Goal: Task Accomplishment & Management: Complete application form

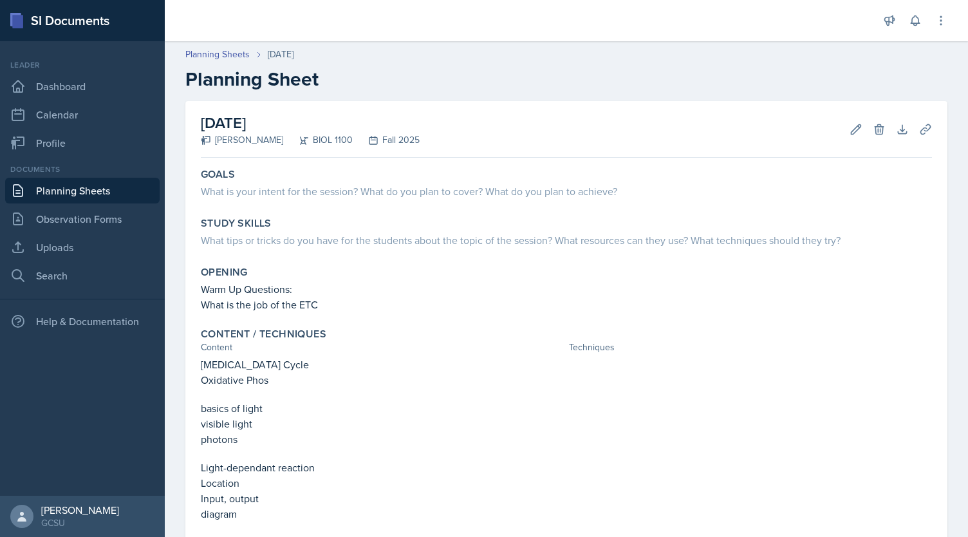
click at [97, 194] on link "Planning Sheets" at bounding box center [82, 191] width 154 height 26
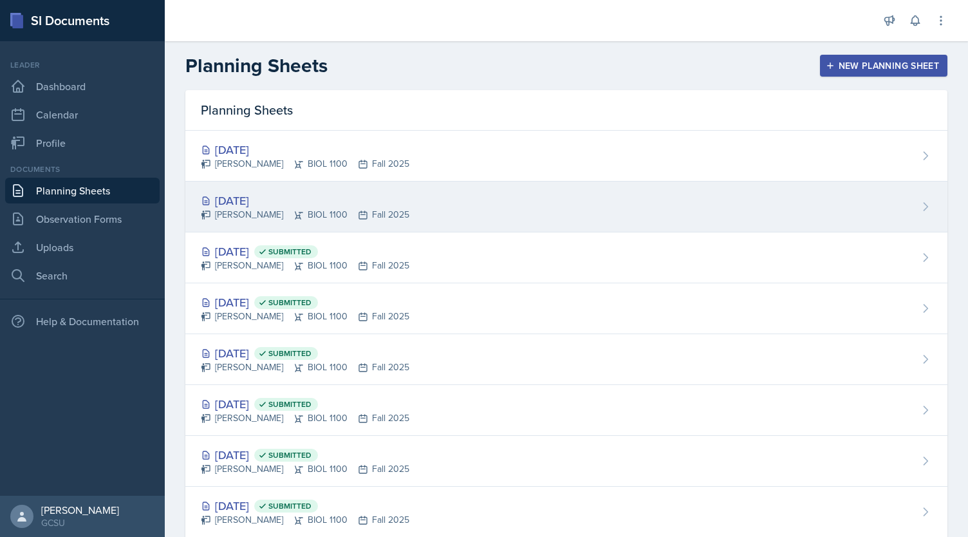
click at [234, 197] on div "[DATE]" at bounding box center [305, 200] width 208 height 17
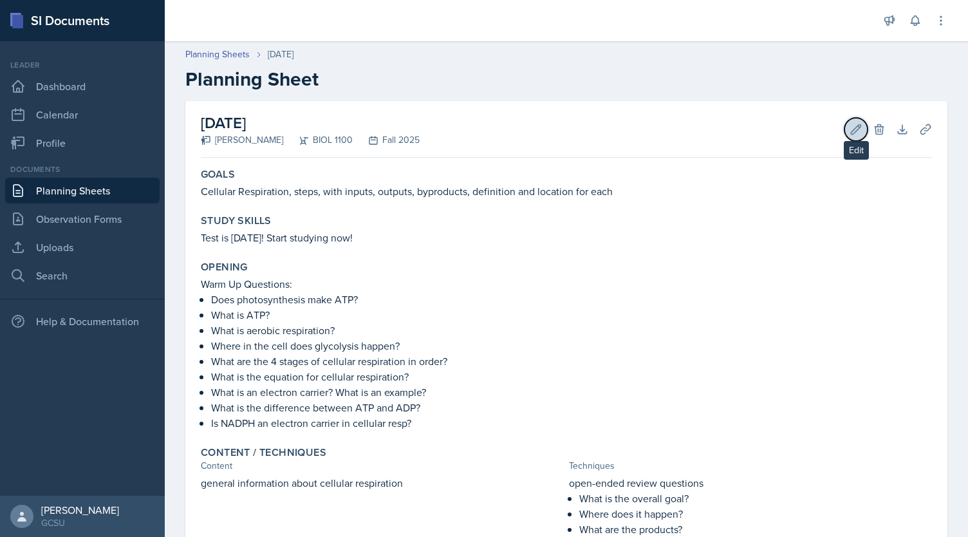
click at [849, 125] on icon at bounding box center [855, 129] width 13 height 13
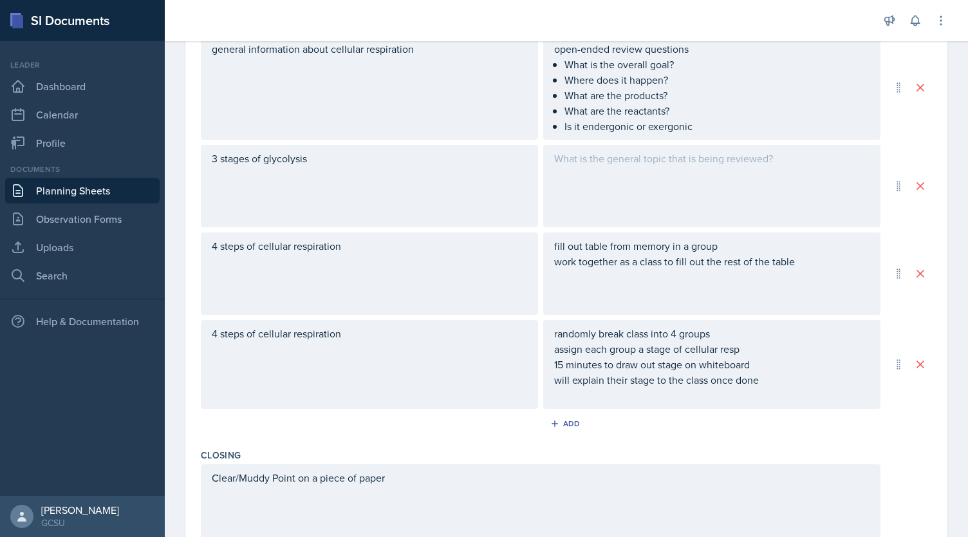
scroll to position [558, 0]
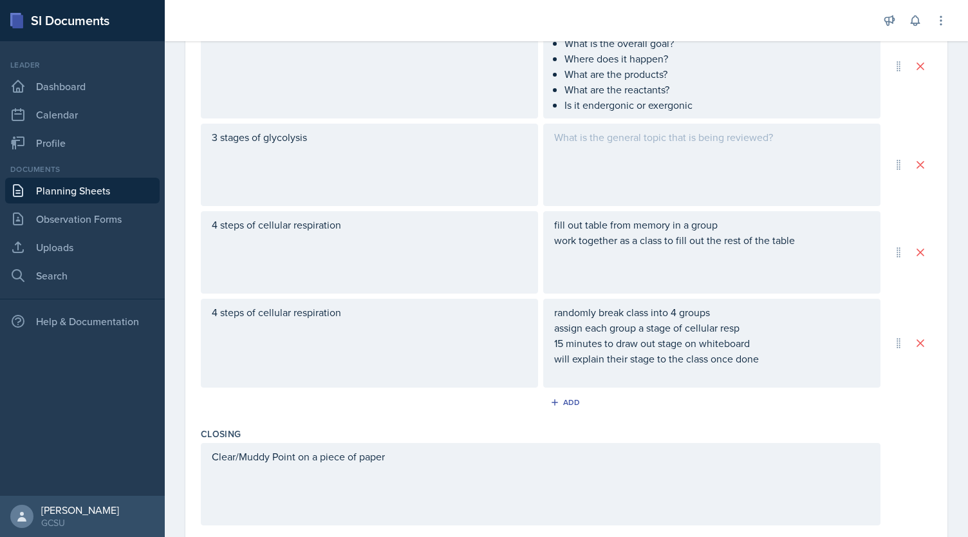
click at [688, 145] on div at bounding box center [711, 165] width 337 height 82
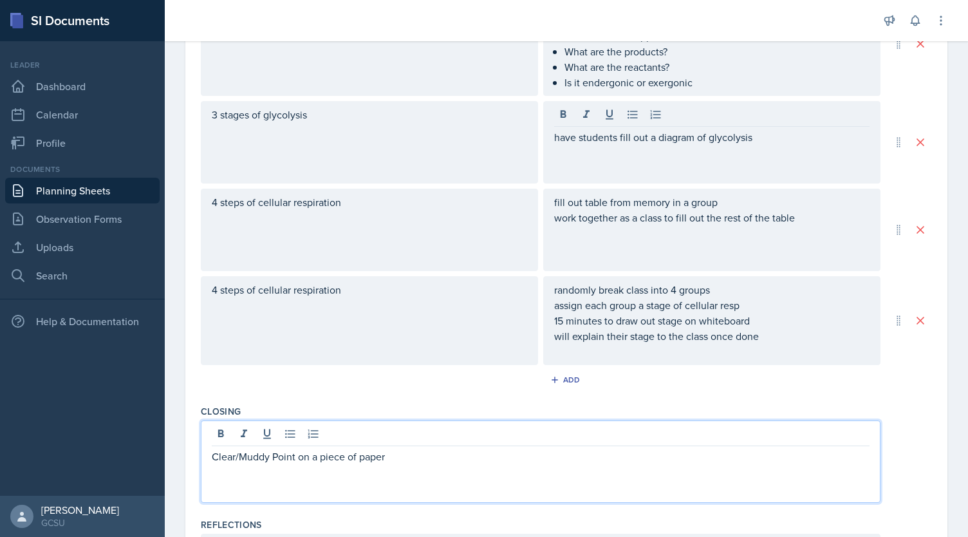
click at [524, 428] on div "Clear/Muddy Point on a piece of paper" at bounding box center [540, 461] width 679 height 82
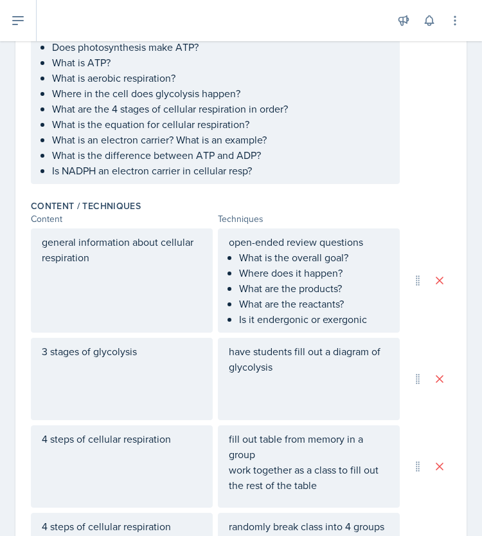
scroll to position [381, 0]
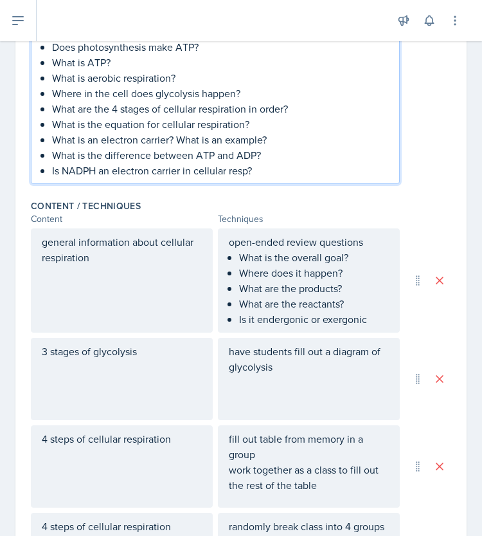
click at [287, 173] on p "Is NADPH an electron carrier in cellular resp?" at bounding box center [220, 170] width 337 height 15
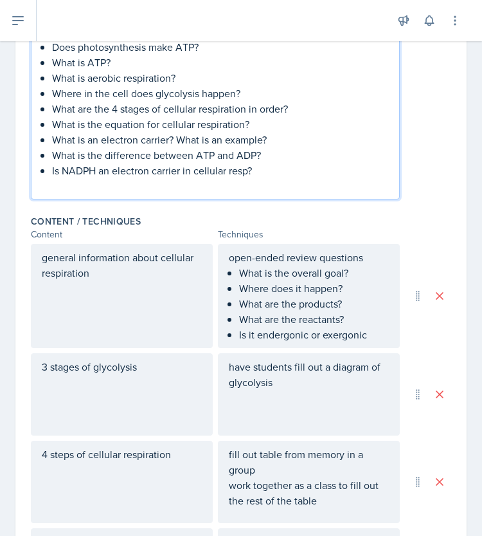
paste div
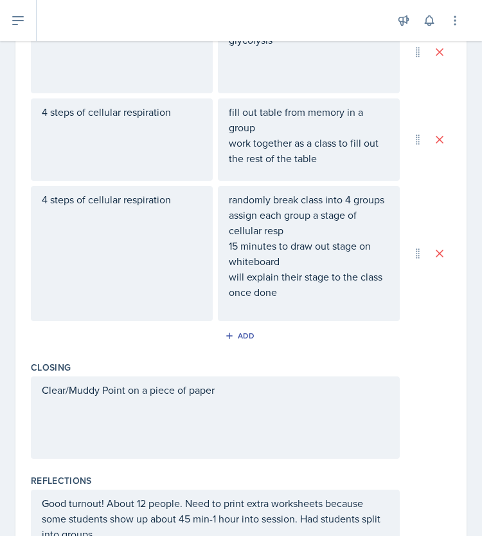
scroll to position [823, 0]
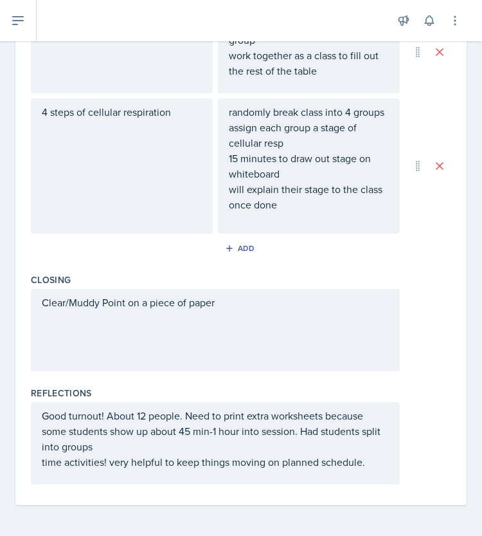
click at [178, 447] on p "Good turnout! About 12 people. Need to print extra worksheets because some stud…" at bounding box center [215, 431] width 347 height 46
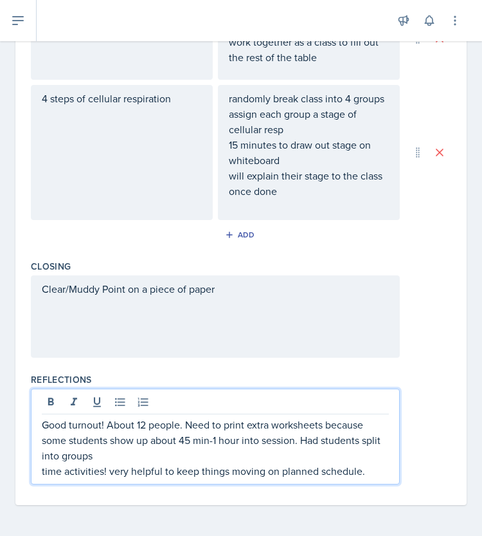
scroll to position [814, 0]
click at [165, 456] on p "Good turnout! About 12 people. Need to print extra worksheets because some stud…" at bounding box center [215, 440] width 347 height 46
click at [154, 457] on p "Good turnout! About 12 people. Need to print extra worksheets because some stud…" at bounding box center [215, 440] width 347 height 46
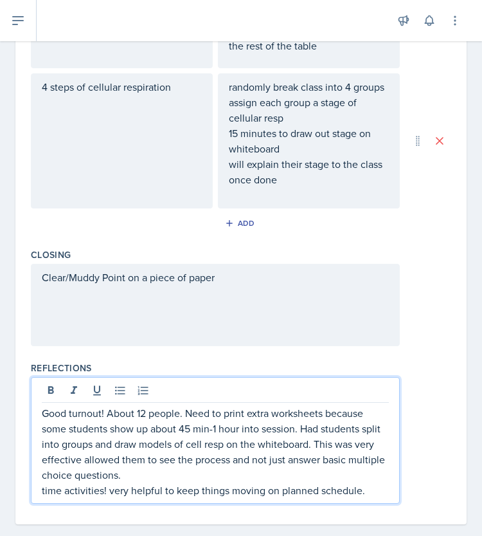
click at [165, 420] on p "Good turnout! About 12 people. Need to print extra worksheets because some stud…" at bounding box center [215, 443] width 347 height 77
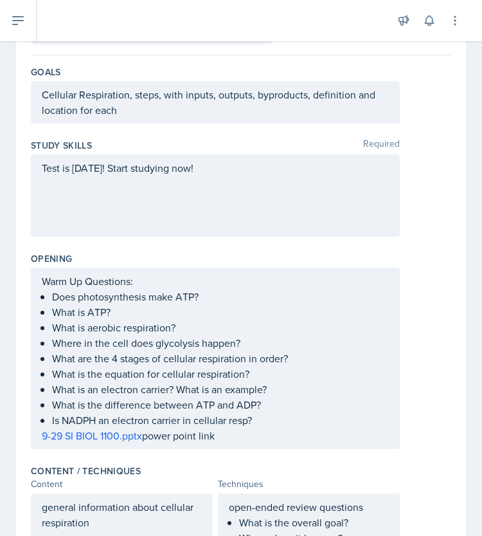
scroll to position [0, 0]
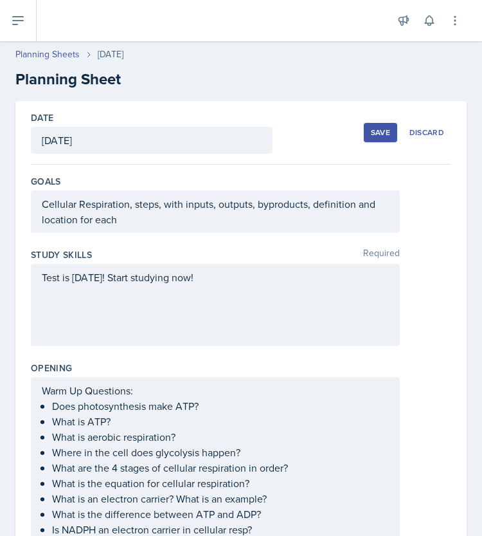
click at [374, 133] on div "Save" at bounding box center [380, 132] width 19 height 10
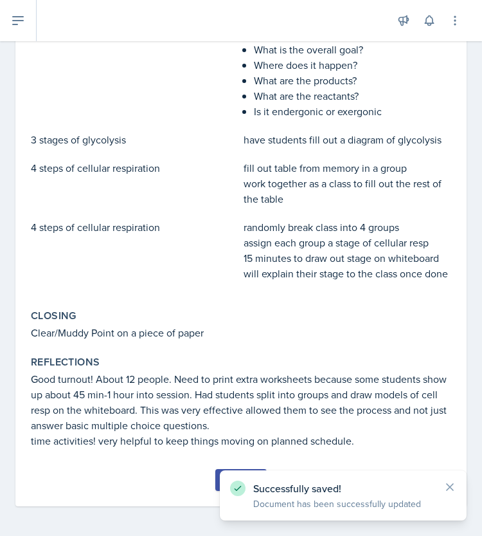
scroll to position [480, 0]
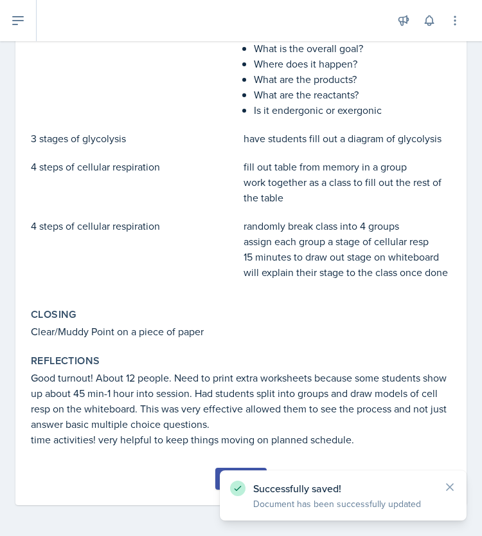
click at [216, 482] on button "Submit" at bounding box center [241, 479] width 51 height 22
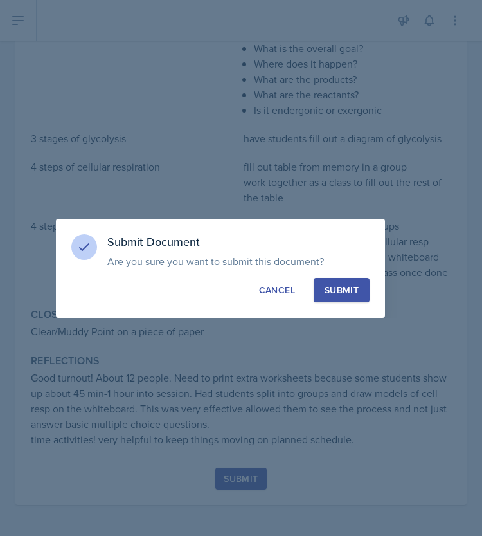
click at [341, 286] on div "Submit" at bounding box center [342, 290] width 34 height 13
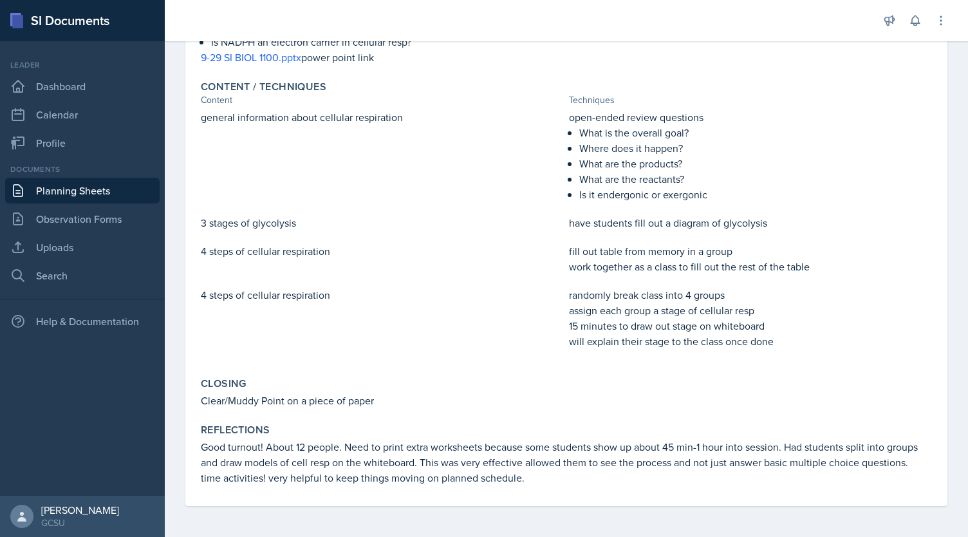
scroll to position [0, 0]
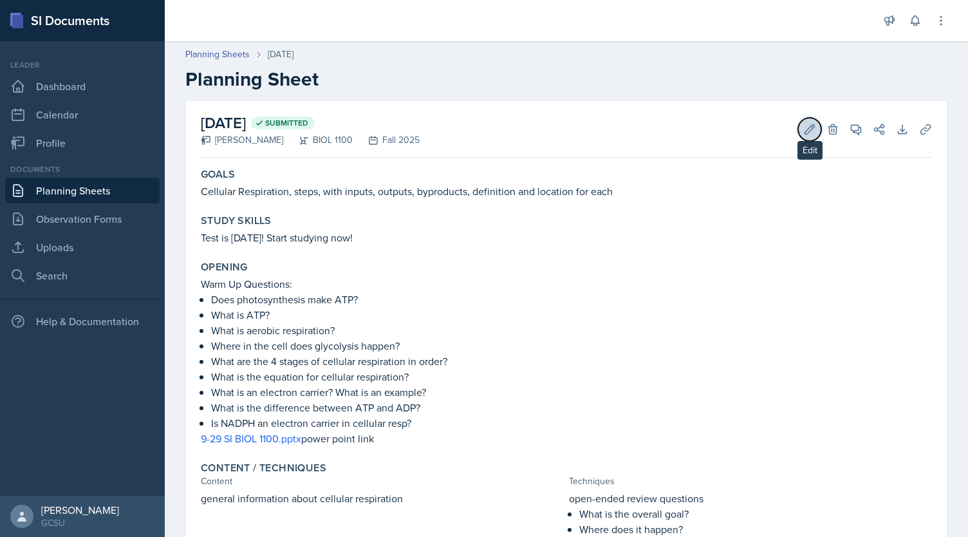
click at [803, 123] on icon at bounding box center [809, 129] width 13 height 13
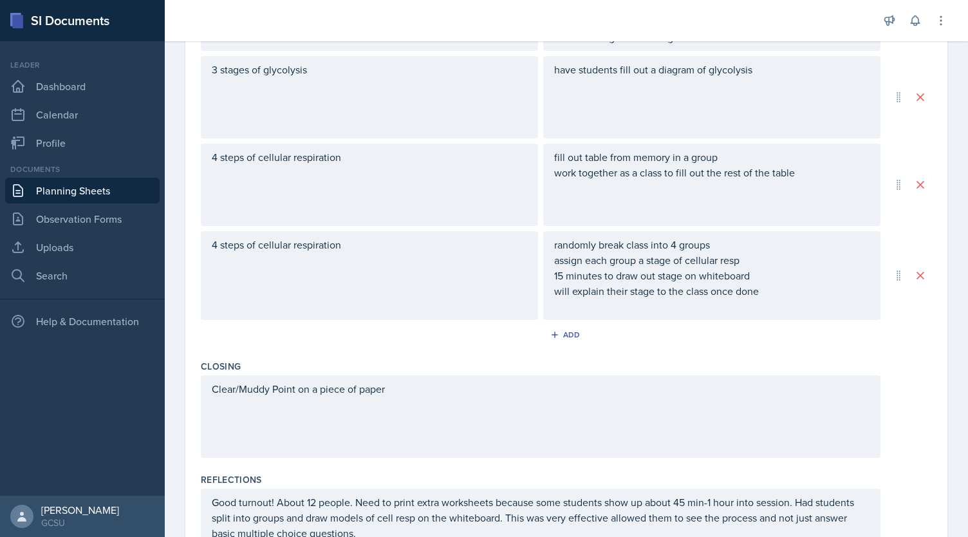
scroll to position [643, 0]
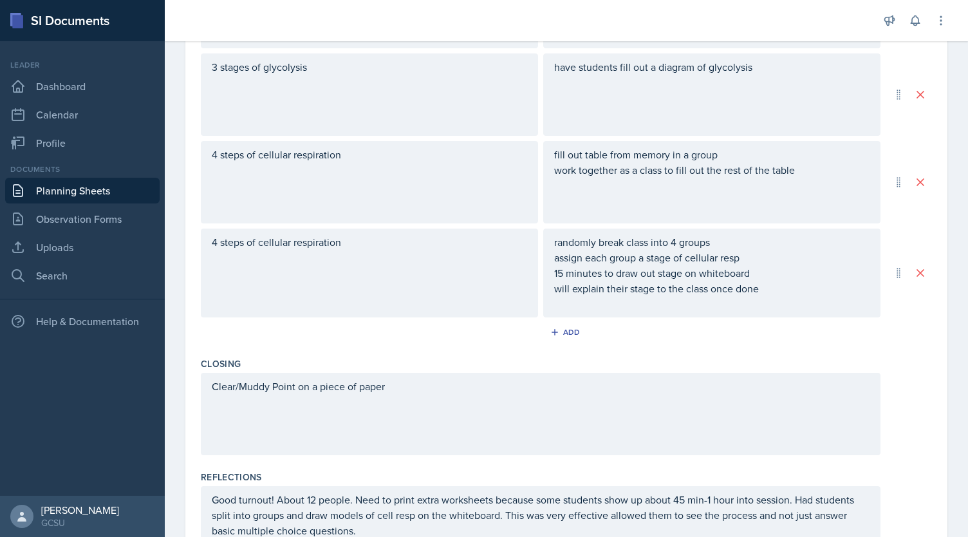
click at [601, 185] on div "fill out table from memory in a group work together as a class to fill out the …" at bounding box center [711, 182] width 337 height 82
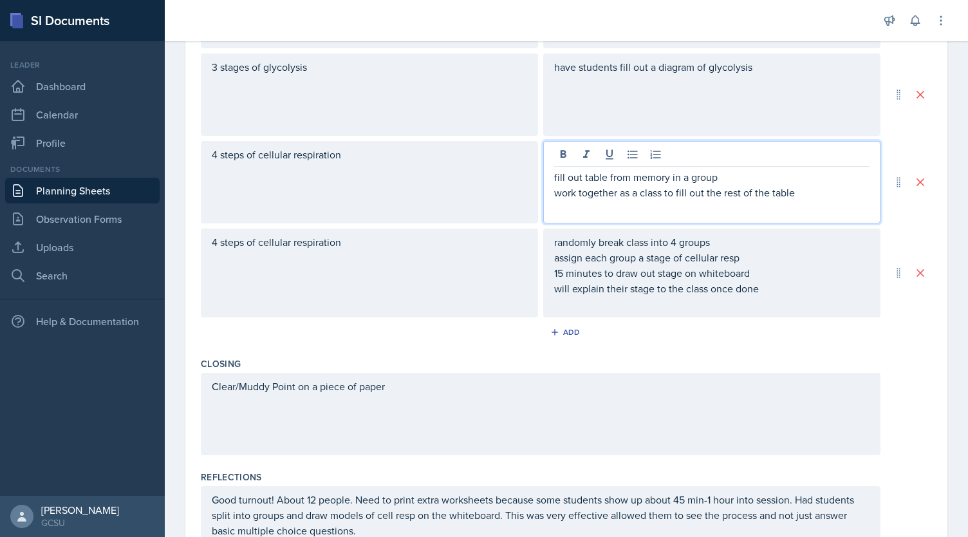
scroll to position [665, 0]
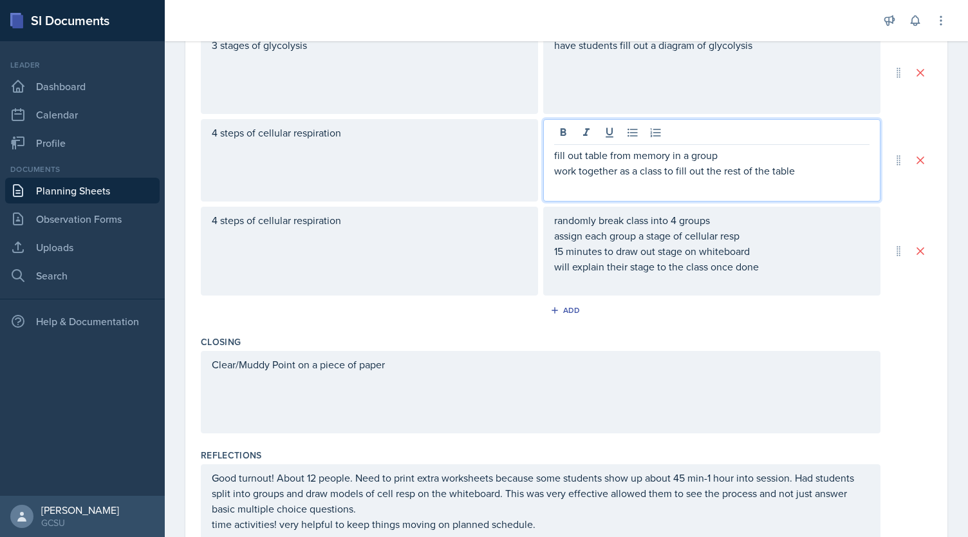
click at [802, 169] on p "work together as a class to fill out the rest of the table" at bounding box center [711, 170] width 315 height 15
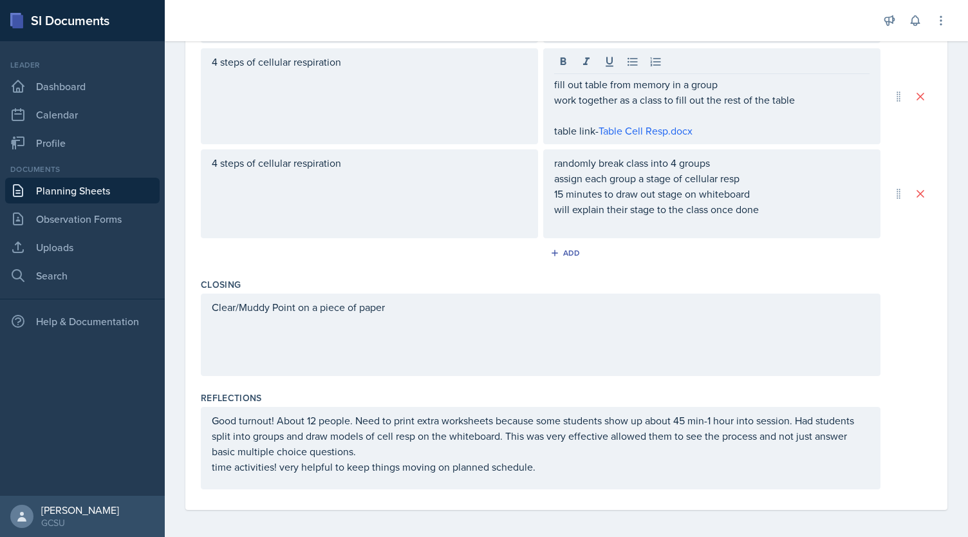
scroll to position [0, 0]
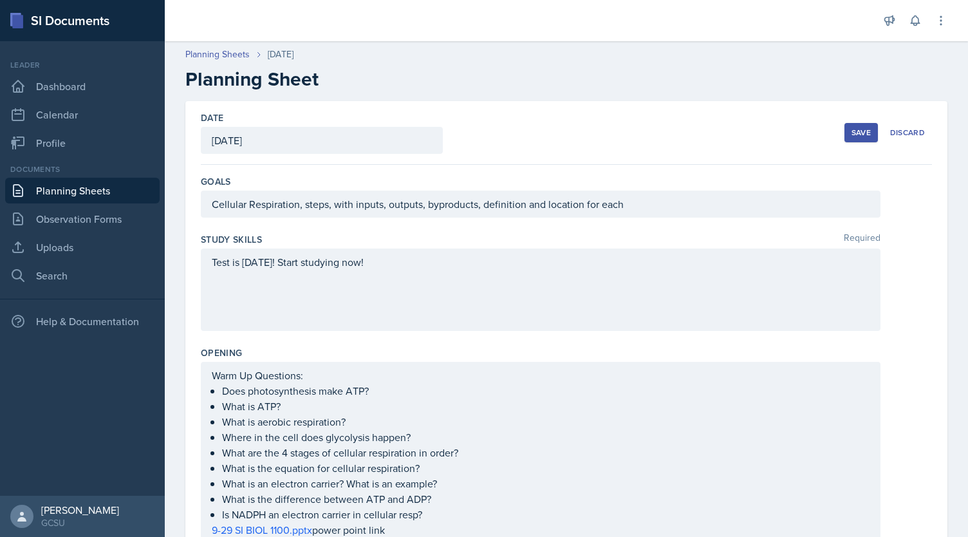
click at [861, 135] on div "Save" at bounding box center [860, 132] width 19 height 10
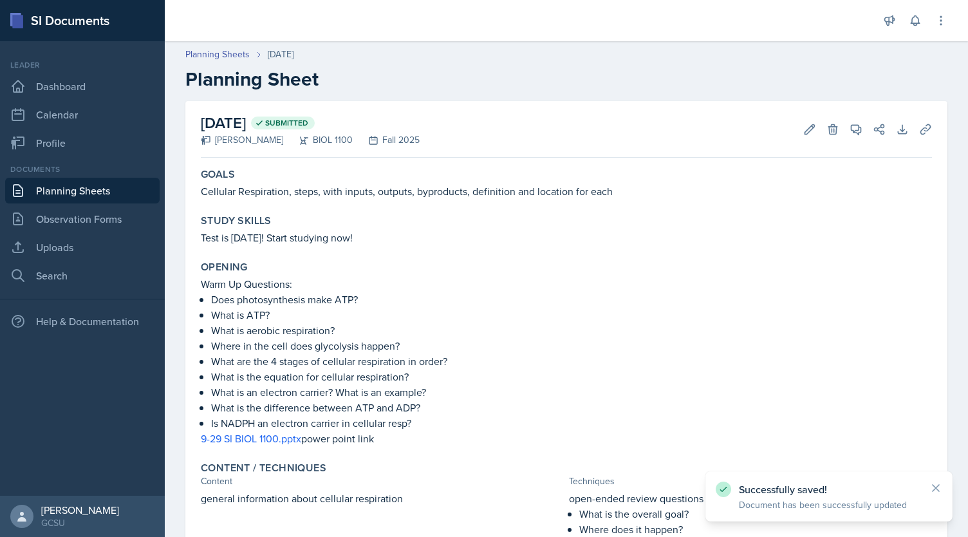
click at [113, 187] on link "Planning Sheets" at bounding box center [82, 191] width 154 height 26
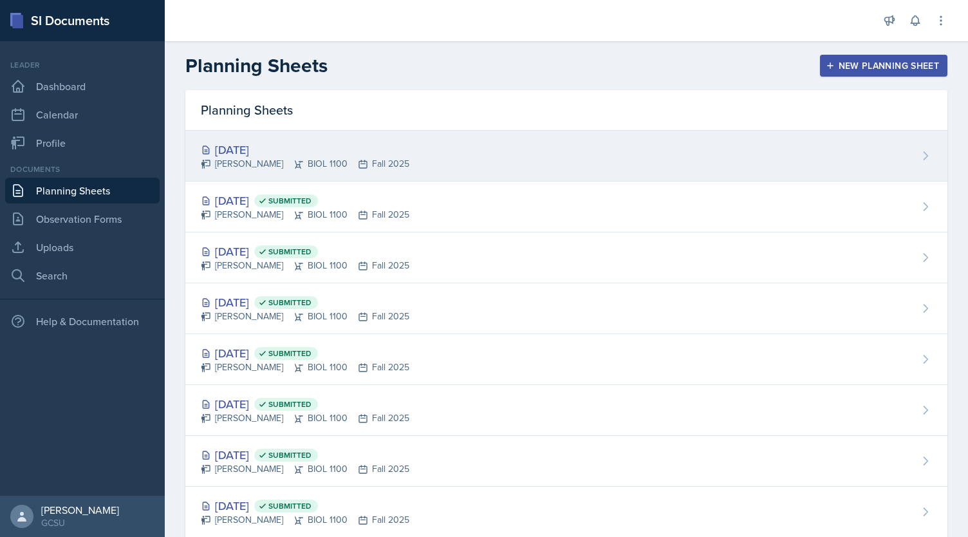
click at [228, 146] on div "[DATE]" at bounding box center [305, 149] width 208 height 17
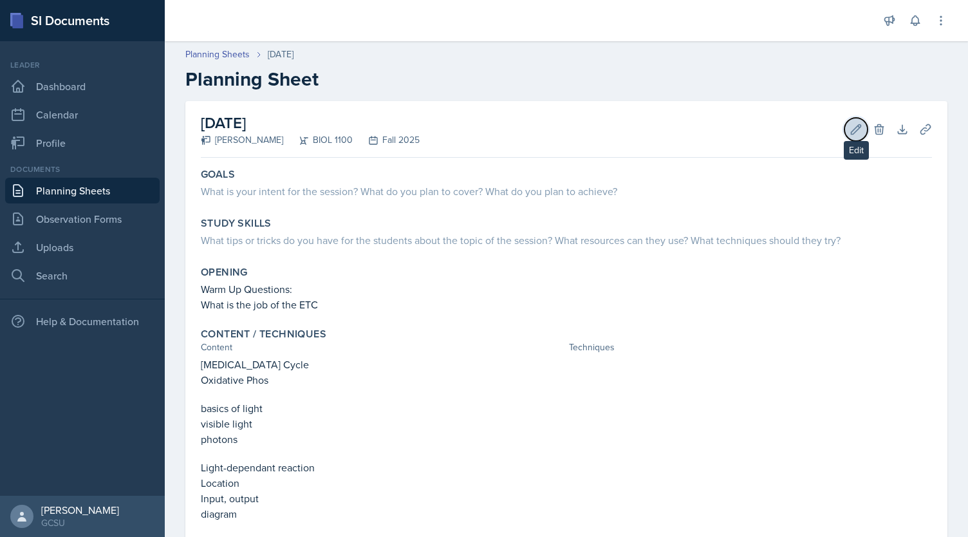
click at [849, 127] on icon at bounding box center [855, 129] width 13 height 13
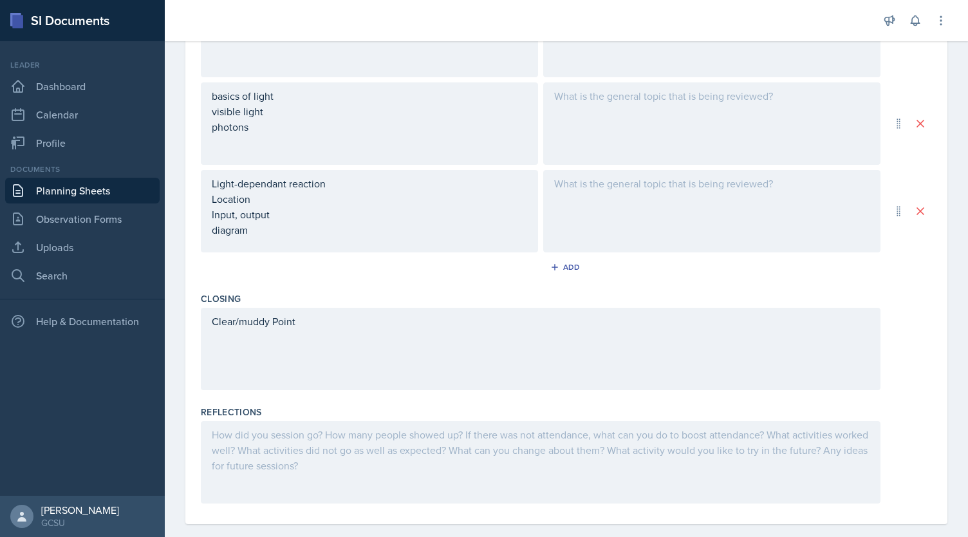
scroll to position [509, 0]
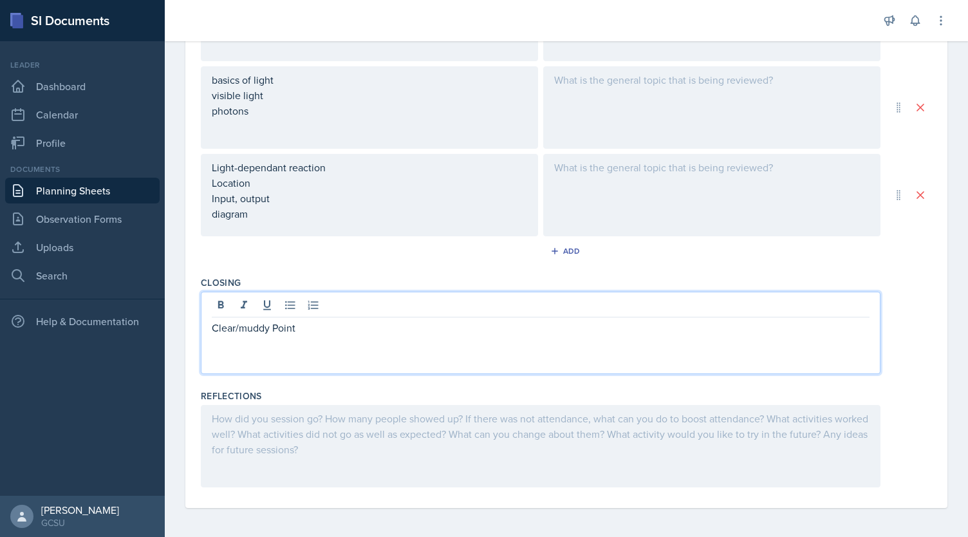
click at [372, 308] on div "Clear/muddy Point" at bounding box center [540, 332] width 679 height 82
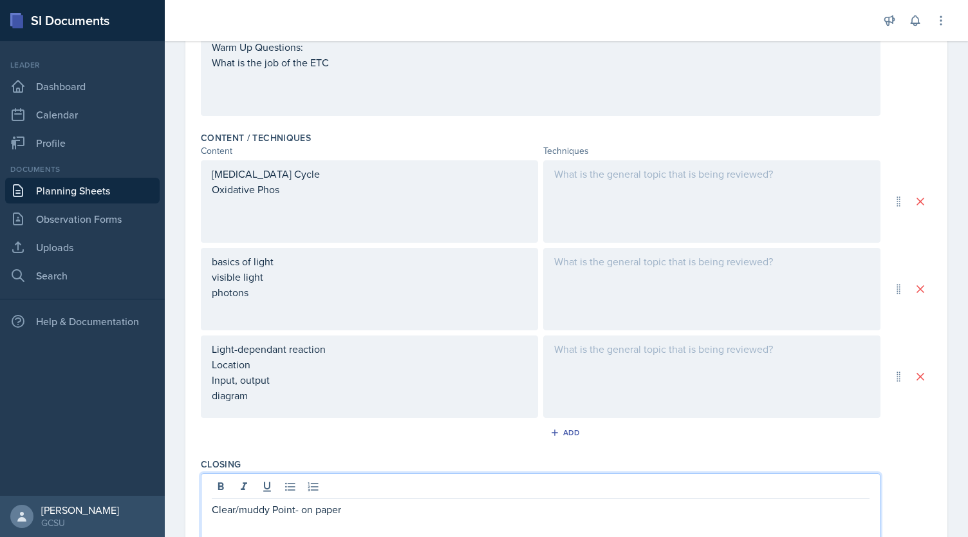
click at [761, 203] on div at bounding box center [711, 201] width 337 height 82
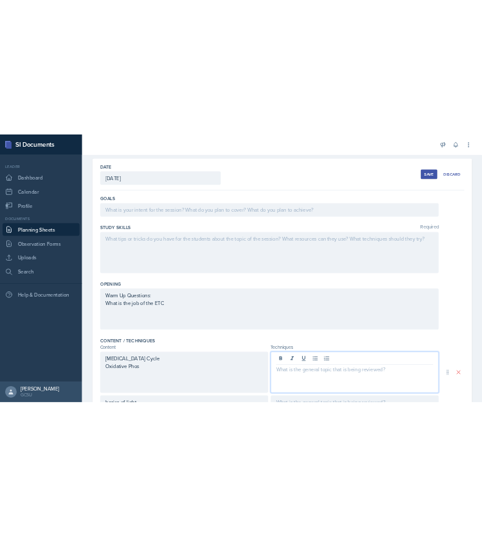
scroll to position [0, 0]
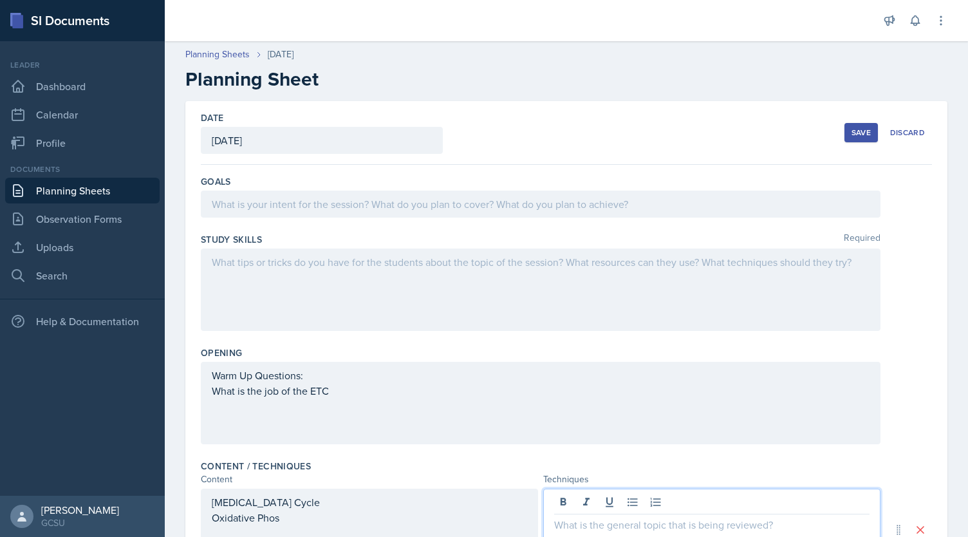
click at [595, 293] on div at bounding box center [540, 289] width 679 height 82
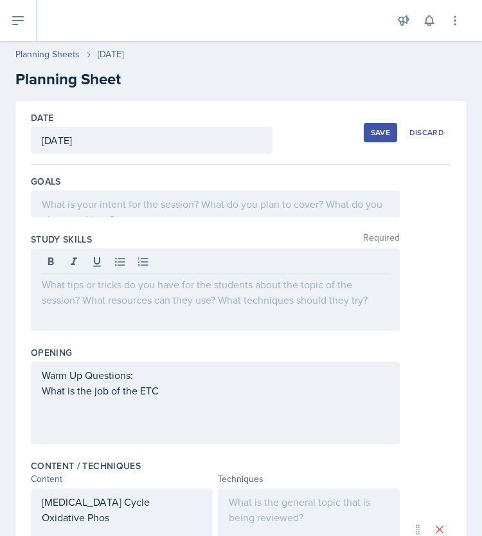
click at [114, 291] on div at bounding box center [215, 289] width 369 height 82
